Goal: Information Seeking & Learning: Learn about a topic

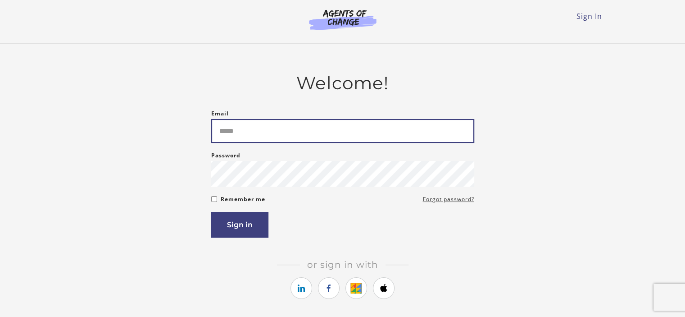
click at [272, 136] on input "Email" at bounding box center [342, 131] width 263 height 24
type input "**********"
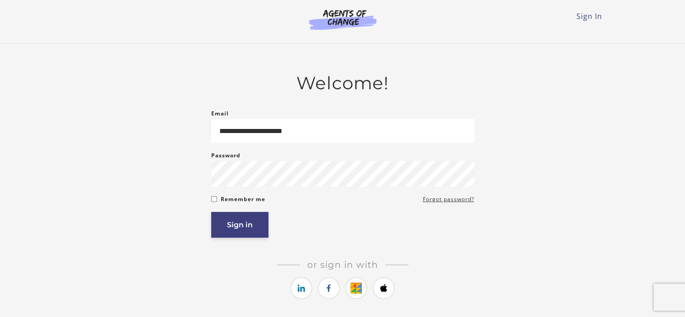
click at [254, 227] on button "Sign in" at bounding box center [239, 225] width 57 height 26
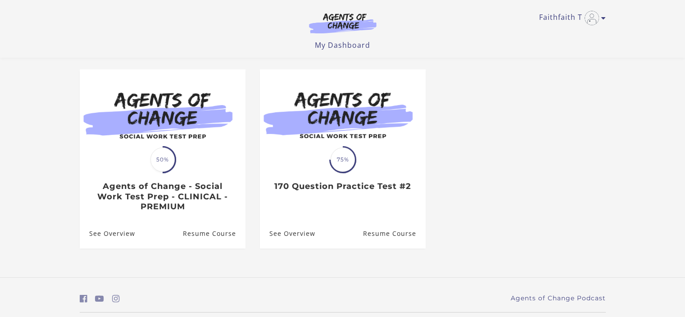
scroll to position [72, 0]
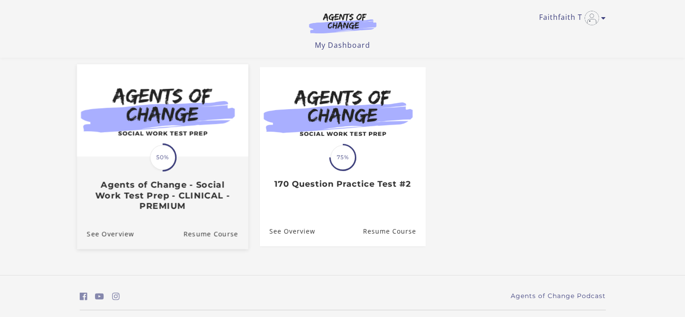
click at [161, 161] on span "50%" at bounding box center [162, 157] width 25 height 25
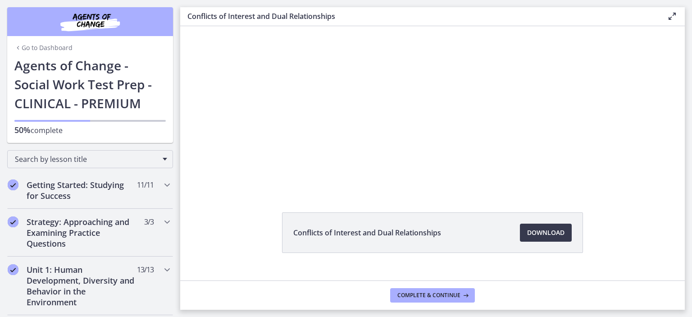
scroll to position [51, 0]
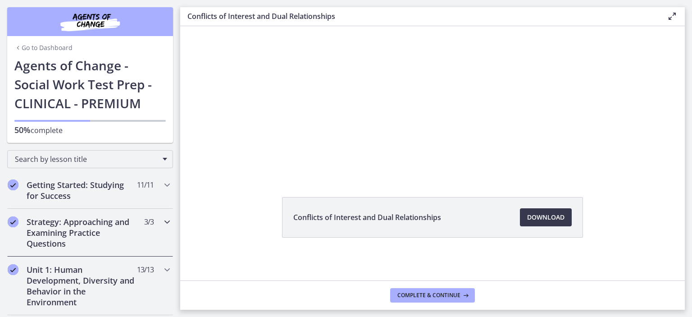
click at [101, 232] on h2 "Strategy: Approaching and Examining Practice Questions" at bounding box center [82, 232] width 110 height 32
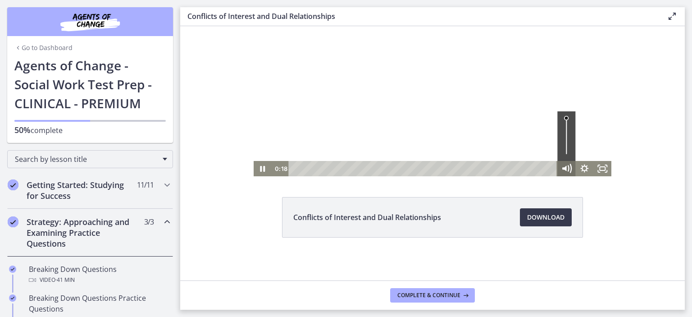
click at [560, 169] on icon "Mute" at bounding box center [566, 168] width 22 height 18
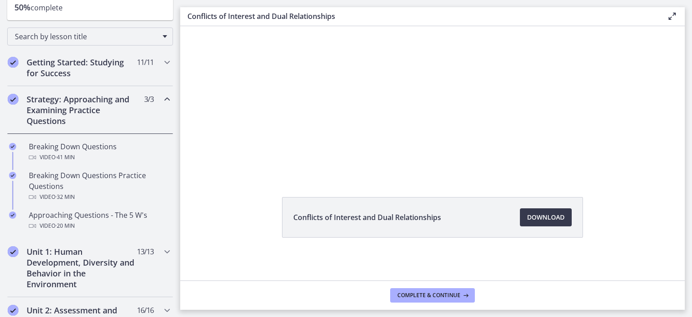
scroll to position [115, 0]
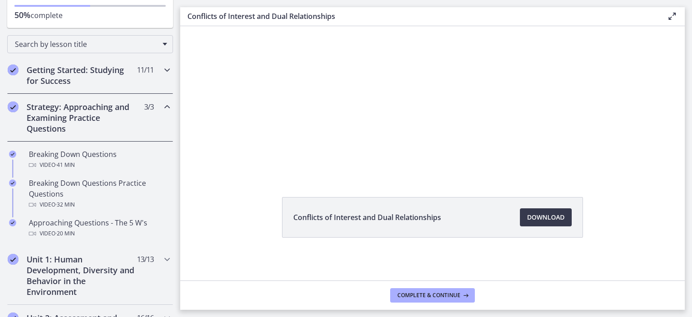
click at [89, 75] on h2 "Getting Started: Studying for Success" at bounding box center [82, 75] width 110 height 22
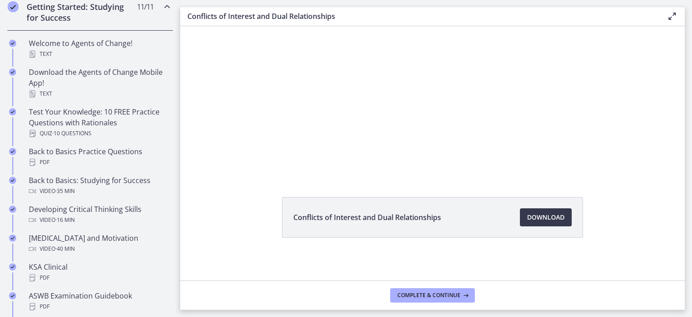
scroll to position [187, 0]
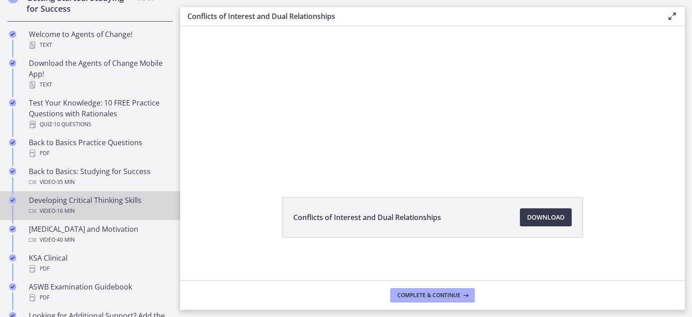
click at [116, 199] on div "Developing Critical Thinking Skills Video · 16 min" at bounding box center [99, 206] width 141 height 22
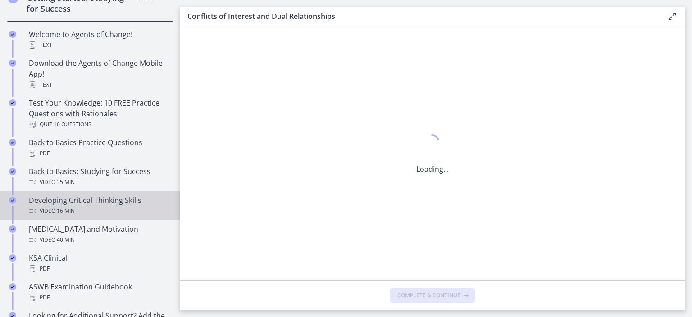
scroll to position [0, 0]
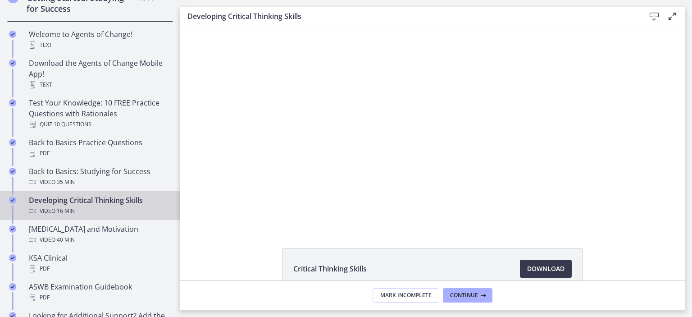
click at [613, 229] on div "Critical Thinking Skills Download Opens in a new window" at bounding box center [432, 153] width 504 height 254
click at [630, 237] on div "Critical Thinking Skills Download Opens in a new window" at bounding box center [432, 153] width 504 height 254
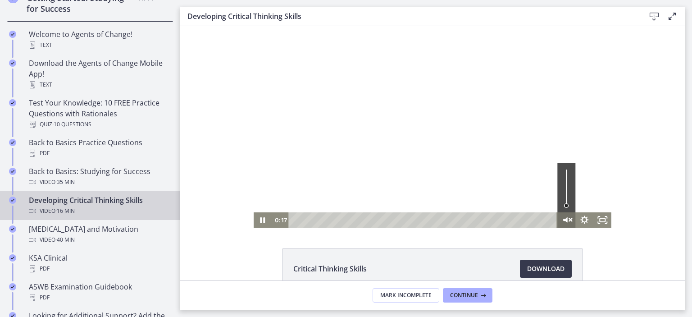
click at [564, 220] on icon "Unmute" at bounding box center [566, 220] width 22 height 18
click at [532, 146] on div at bounding box center [433, 126] width 358 height 201
click at [601, 217] on icon "Fullscreen" at bounding box center [602, 220] width 22 height 18
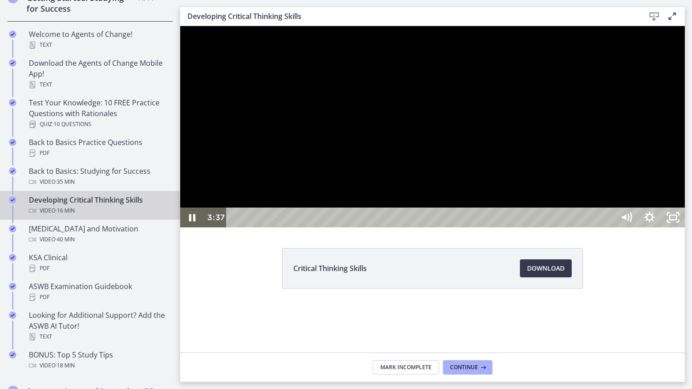
click at [469, 227] on div at bounding box center [432, 126] width 504 height 201
click at [685, 177] on div at bounding box center [432, 126] width 504 height 201
click at [638, 208] on div "Volume" at bounding box center [625, 175] width 23 height 64
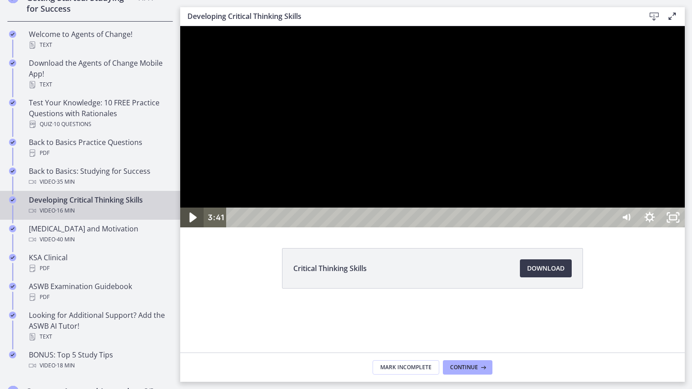
click at [194, 222] on icon "Play Video" at bounding box center [193, 218] width 7 height 10
click at [638, 208] on div "Volume" at bounding box center [625, 175] width 23 height 64
click at [630, 199] on div "Volume" at bounding box center [626, 195] width 8 height 8
click at [630, 202] on div "Volume" at bounding box center [626, 198] width 8 height 8
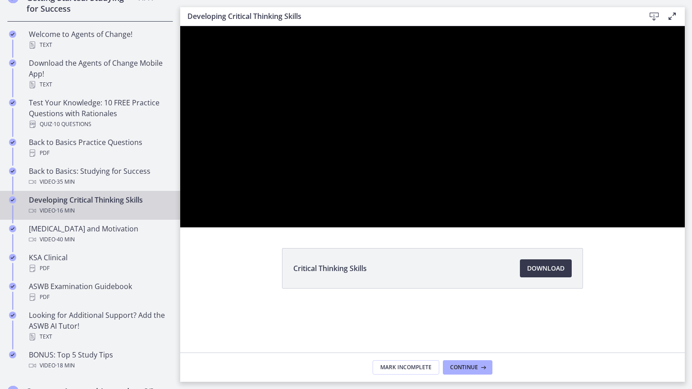
click at [685, 227] on div at bounding box center [432, 126] width 504 height 201
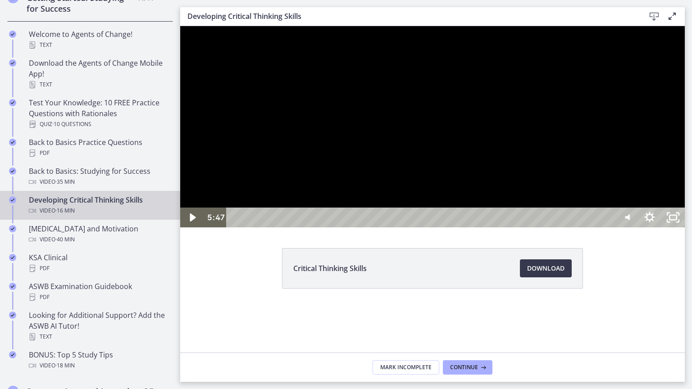
click at [685, 227] on div at bounding box center [432, 126] width 504 height 201
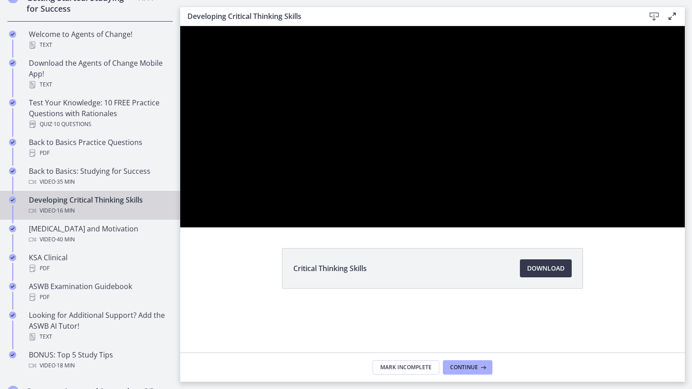
click at [685, 227] on div at bounding box center [432, 126] width 504 height 201
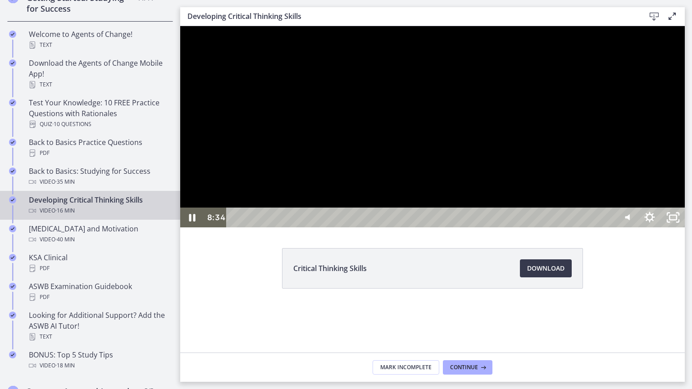
click at [517, 227] on div at bounding box center [432, 126] width 504 height 201
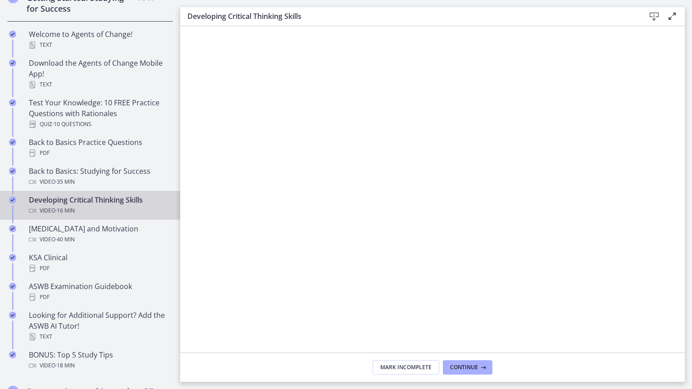
click at [194, 316] on div at bounding box center [432, 220] width 504 height 389
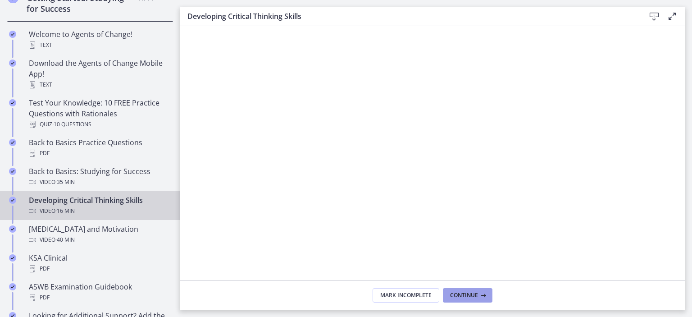
click at [476, 295] on span "Continue" at bounding box center [464, 294] width 28 height 7
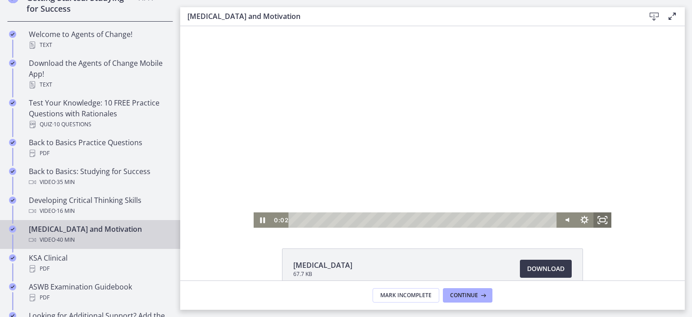
click at [598, 219] on icon "Fullscreen" at bounding box center [602, 219] width 18 height 15
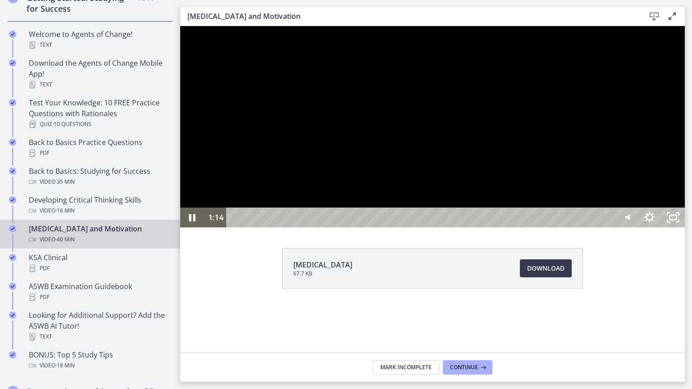
click at [685, 227] on div at bounding box center [432, 126] width 504 height 201
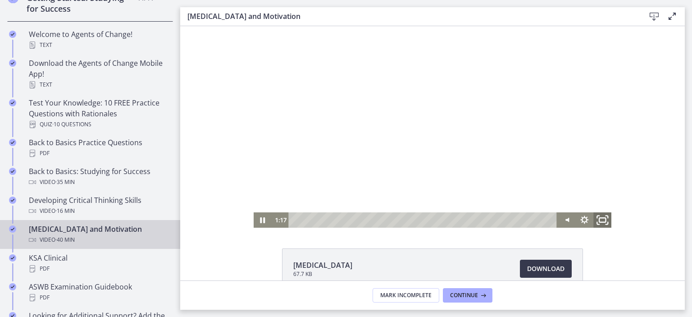
click at [598, 219] on icon "Fullscreen" at bounding box center [602, 220] width 22 height 18
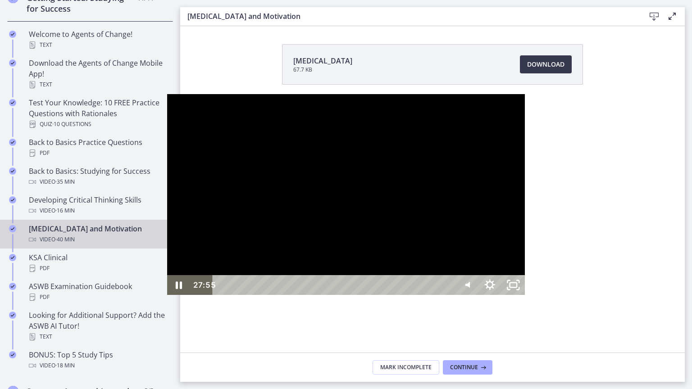
click at [525, 254] on div at bounding box center [346, 194] width 358 height 201
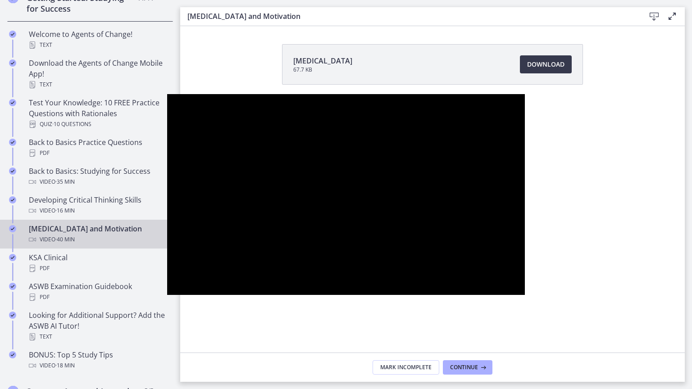
click at [525, 254] on div at bounding box center [346, 194] width 358 height 201
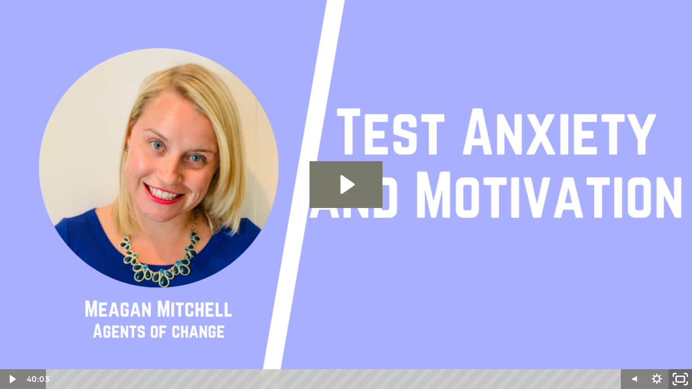
click at [681, 316] on rect "Fullscreen" at bounding box center [680, 378] width 9 height 5
click at [681, 316] on rect "Unfullscreen" at bounding box center [680, 378] width 9 height 5
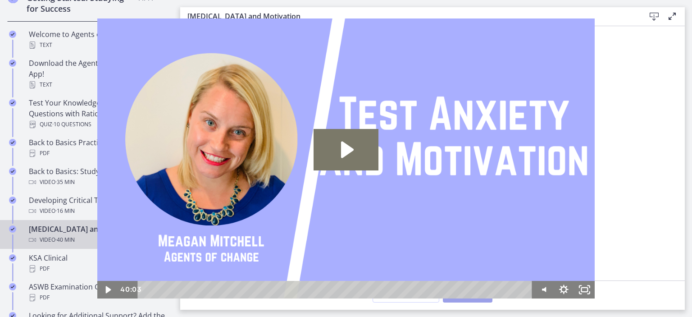
click at [472, 295] on span "Continue" at bounding box center [464, 294] width 28 height 7
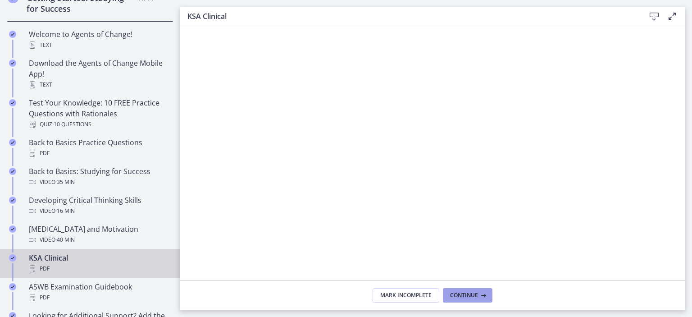
click at [459, 300] on button "Continue" at bounding box center [468, 295] width 50 height 14
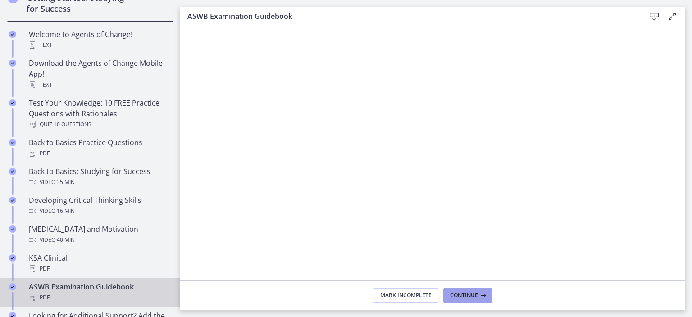
click at [469, 297] on span "Continue" at bounding box center [464, 294] width 28 height 7
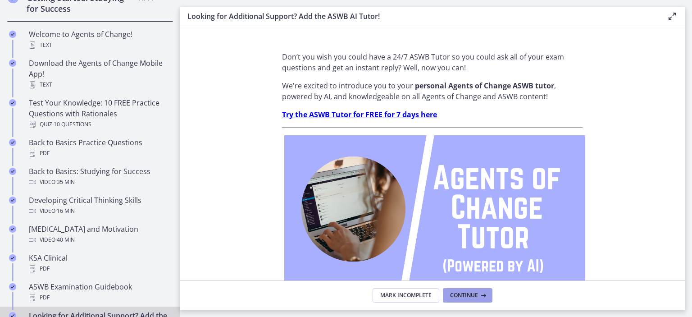
click at [474, 290] on button "Continue" at bounding box center [468, 295] width 50 height 14
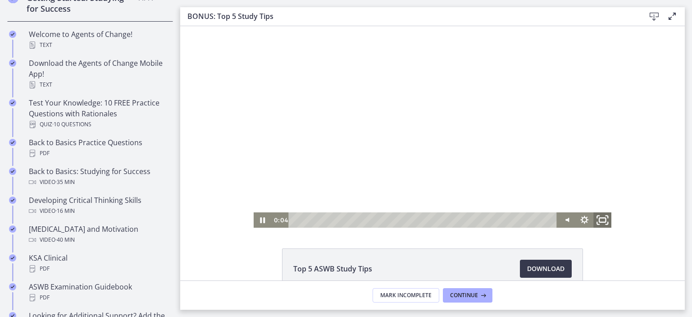
click at [599, 218] on rect "Fullscreen" at bounding box center [602, 220] width 6 height 5
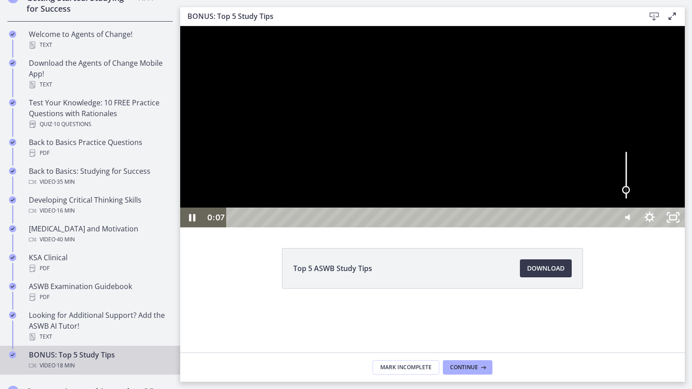
click at [638, 208] on div "Volume" at bounding box center [625, 175] width 23 height 64
click at [633, 201] on div "Volume" at bounding box center [625, 193] width 15 height 15
click at [630, 199] on div "Volume" at bounding box center [626, 195] width 8 height 8
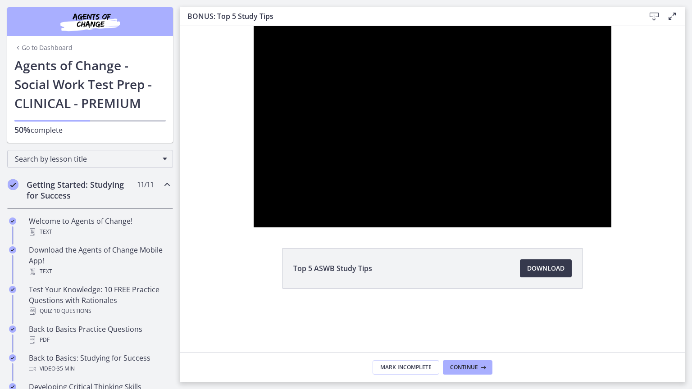
scroll to position [187, 0]
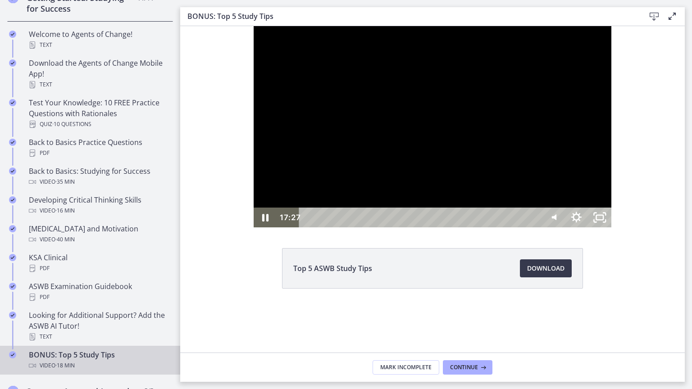
click at [535, 227] on div "17:27" at bounding box center [421, 218] width 228 height 20
click at [611, 227] on icon "Unfullscreen" at bounding box center [599, 218] width 23 height 20
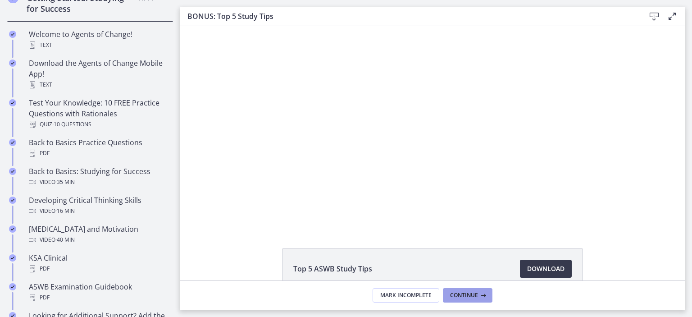
click at [471, 293] on span "Continue" at bounding box center [464, 294] width 28 height 7
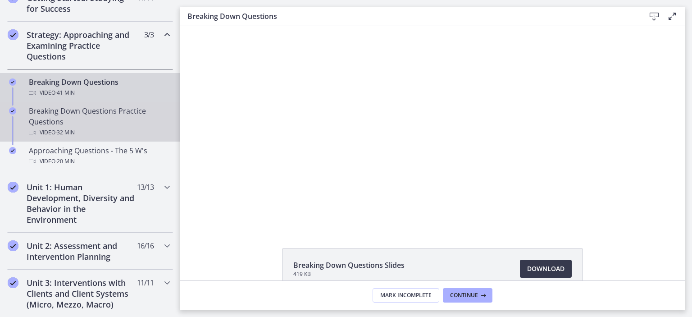
click at [92, 114] on div "Breaking Down Questions Practice Questions Video · 32 min" at bounding box center [99, 121] width 141 height 32
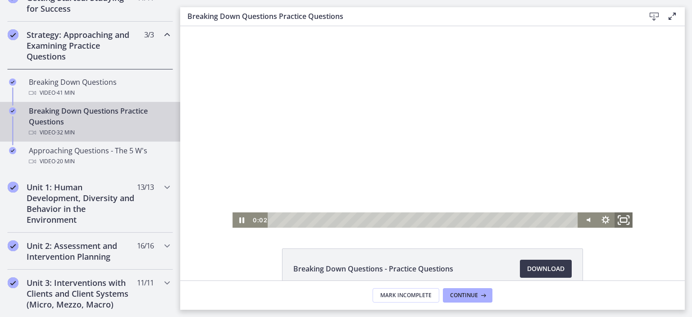
click at [620, 219] on icon "Fullscreen" at bounding box center [623, 220] width 22 height 18
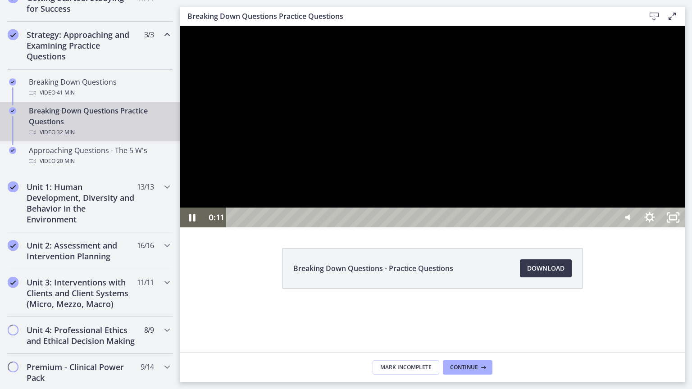
click at [638, 133] on div at bounding box center [432, 126] width 504 height 201
click at [685, 227] on div at bounding box center [432, 126] width 504 height 201
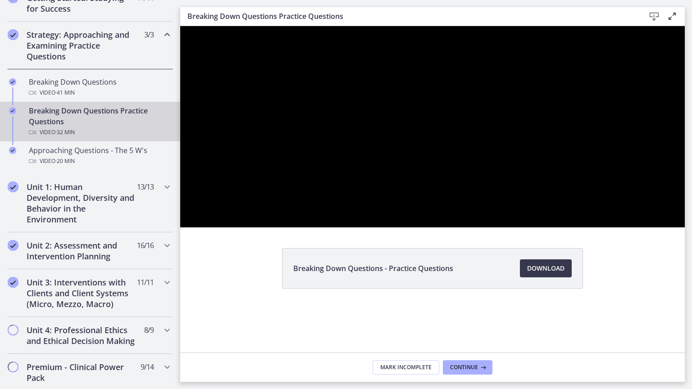
click at [685, 227] on div at bounding box center [432, 126] width 504 height 201
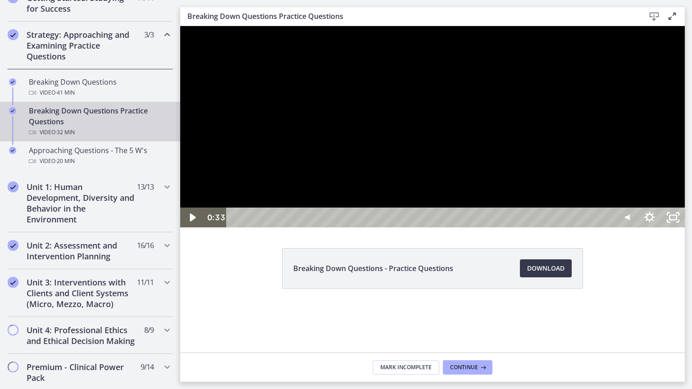
click at [685, 153] on div at bounding box center [432, 126] width 504 height 201
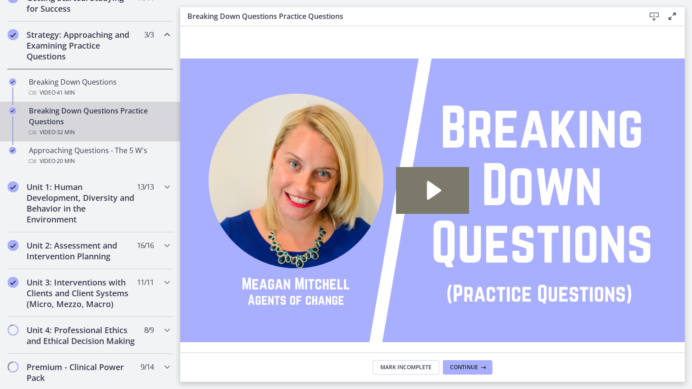
click at [687, 376] on icon "Fullscreen" at bounding box center [673, 365] width 28 height 24
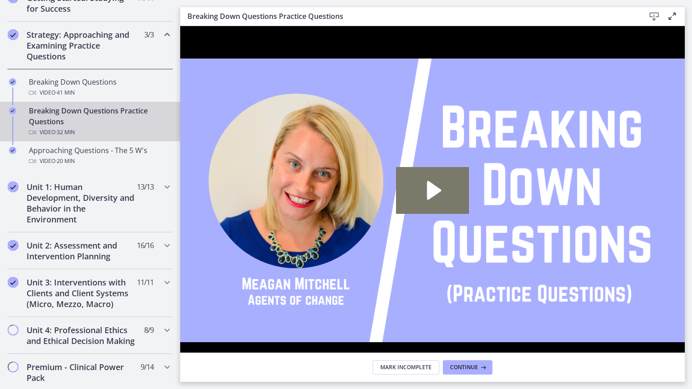
click at [687, 376] on icon "Unfullscreen" at bounding box center [673, 365] width 28 height 24
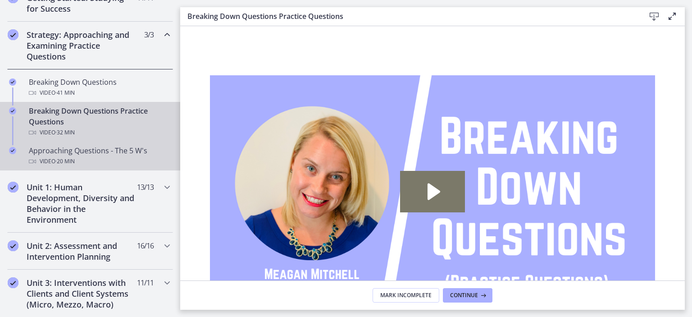
click at [114, 156] on div "Video · 20 min" at bounding box center [99, 161] width 141 height 11
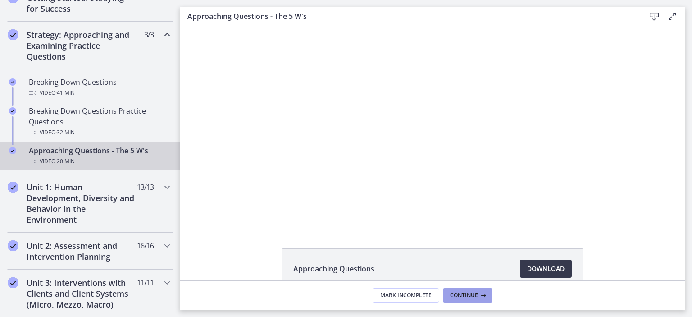
click at [472, 290] on button "Continue" at bounding box center [468, 295] width 50 height 14
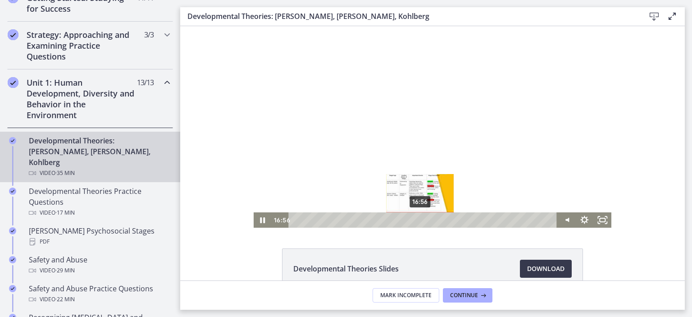
click at [417, 219] on div "16:56" at bounding box center [424, 219] width 258 height 15
click at [425, 109] on div at bounding box center [433, 126] width 358 height 201
